Goal: Find specific page/section

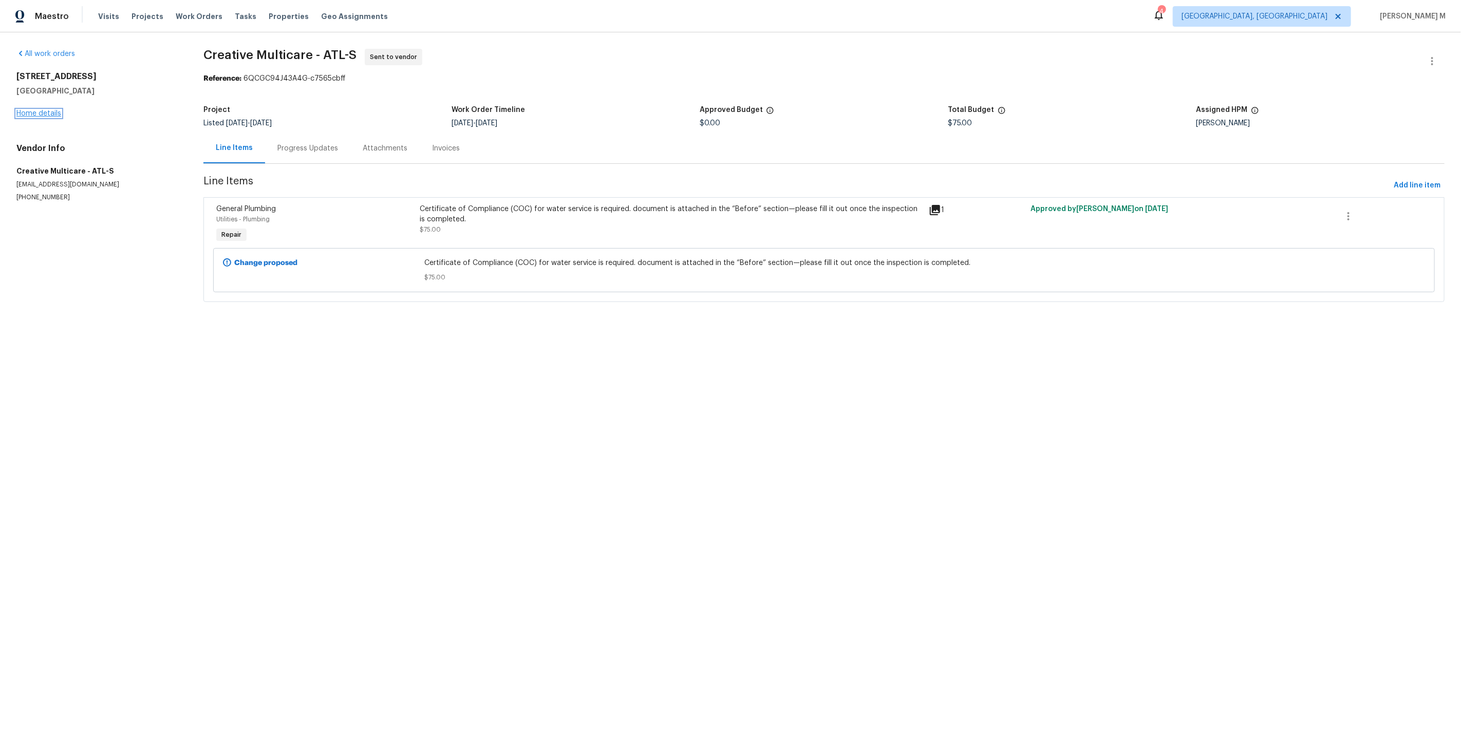
click at [34, 112] on link "Home details" at bounding box center [38, 113] width 45 height 7
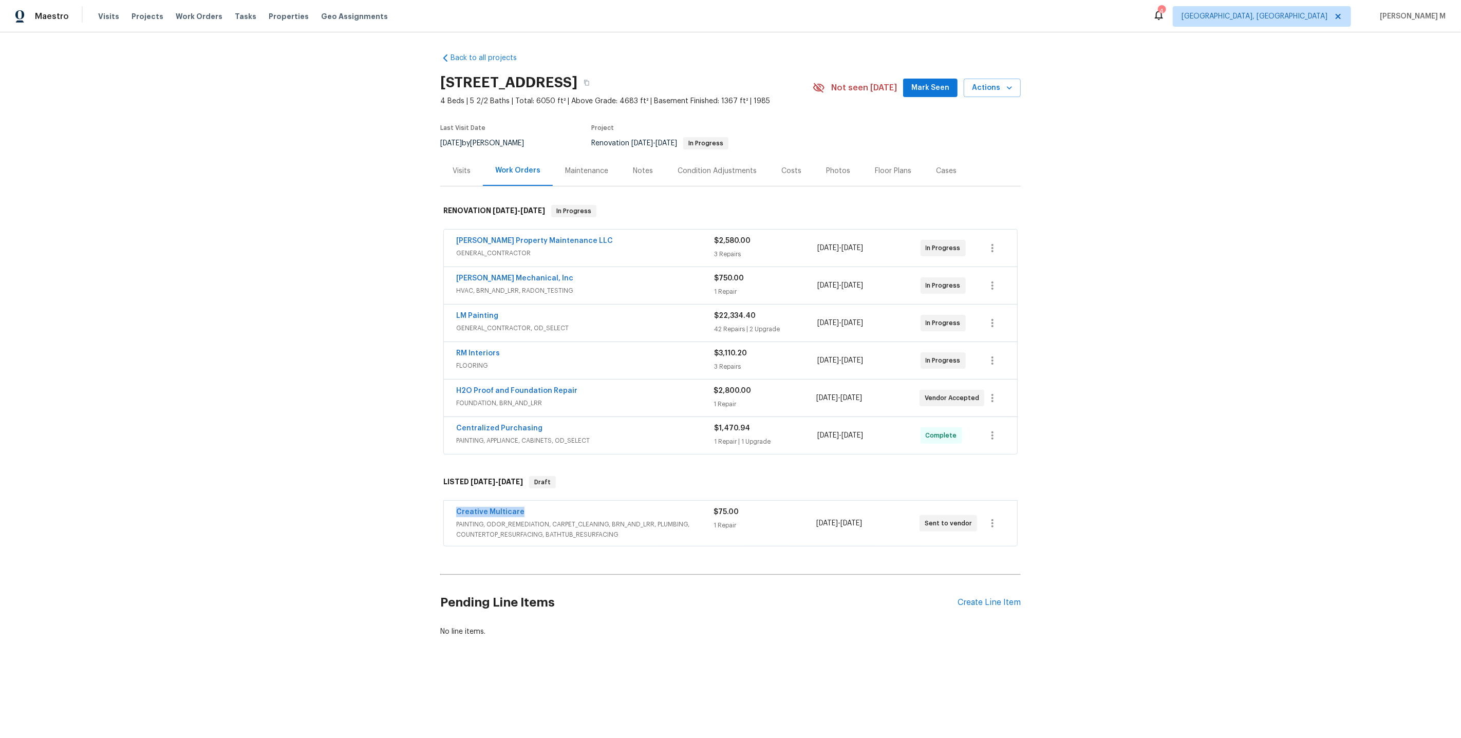
drag, startPoint x: 518, startPoint y: 500, endPoint x: 397, endPoint y: 472, distance: 123.7
click at [397, 472] on div "Back to all projects [STREET_ADDRESS] 4 Beds | 5 2/2 Baths | Total: 6050 ft² | …" at bounding box center [730, 369] width 1461 height 674
copy link "Creative Multicare"
click at [335, 282] on div "Back to all projects [STREET_ADDRESS] 4 Beds | 5 2/2 Baths | Total: 6050 ft² | …" at bounding box center [730, 369] width 1461 height 674
click at [415, 314] on div "Back to all projects [STREET_ADDRESS] 4 Beds | 5 2/2 Baths | Total: 6050 ft² | …" at bounding box center [730, 369] width 1461 height 674
